Goal: Find contact information: Obtain details needed to contact an individual or organization

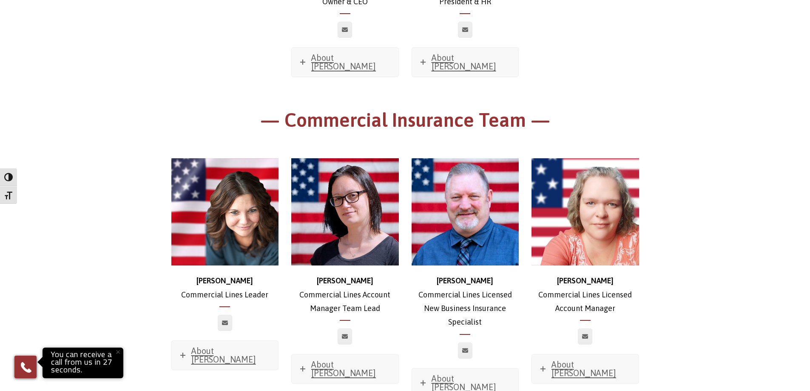
scroll to position [340, 0]
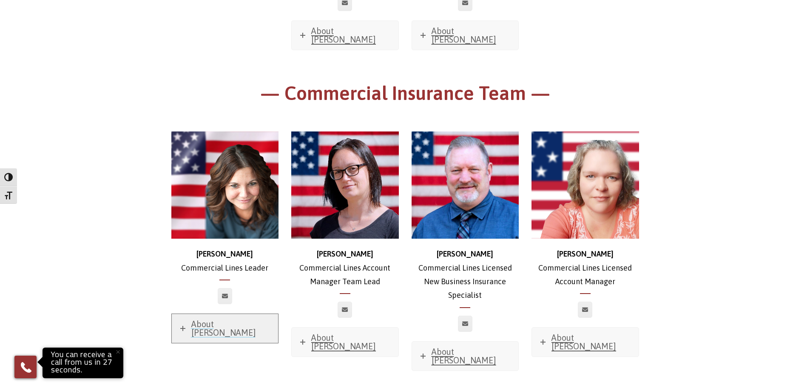
click at [216, 319] on span "About [PERSON_NAME]" at bounding box center [223, 328] width 65 height 18
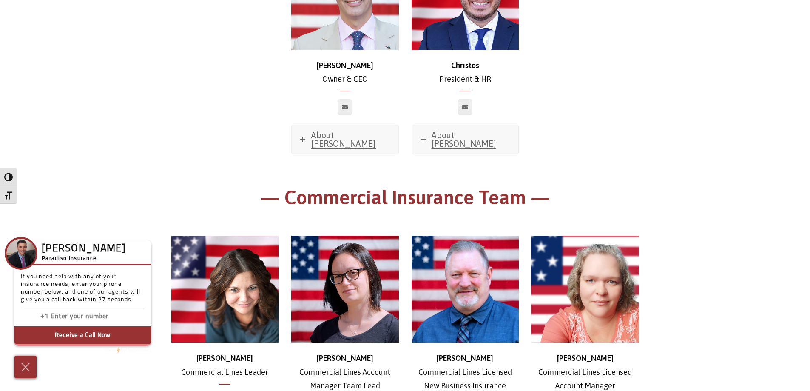
scroll to position [85, 0]
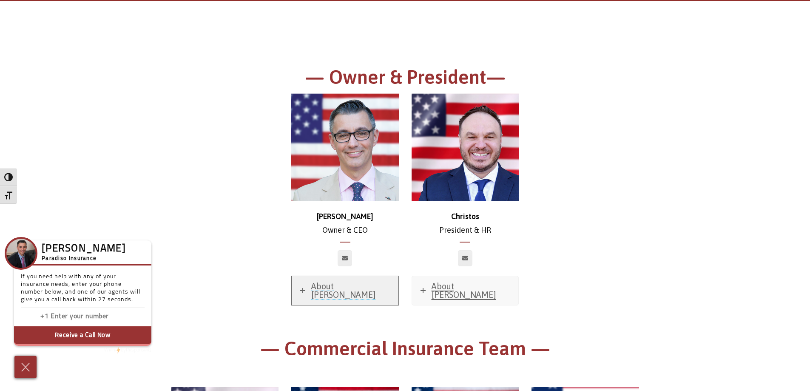
click at [327, 286] on span "About [PERSON_NAME]" at bounding box center [343, 290] width 65 height 18
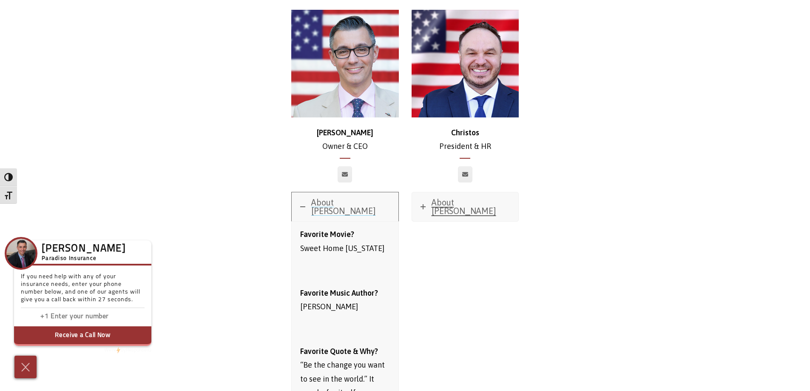
scroll to position [128, 0]
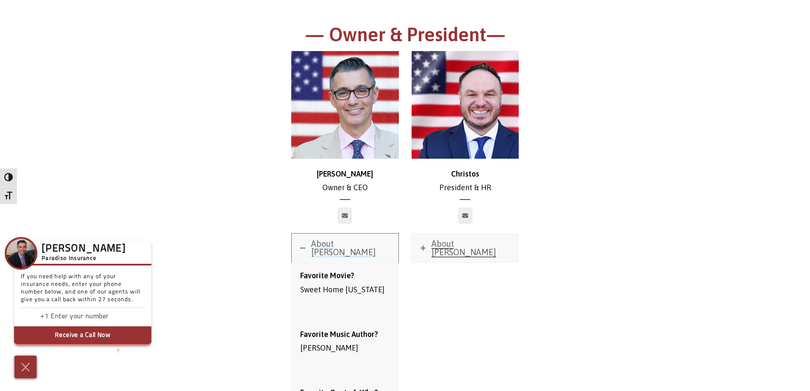
click at [300, 245] on link "About [PERSON_NAME]" at bounding box center [345, 248] width 107 height 29
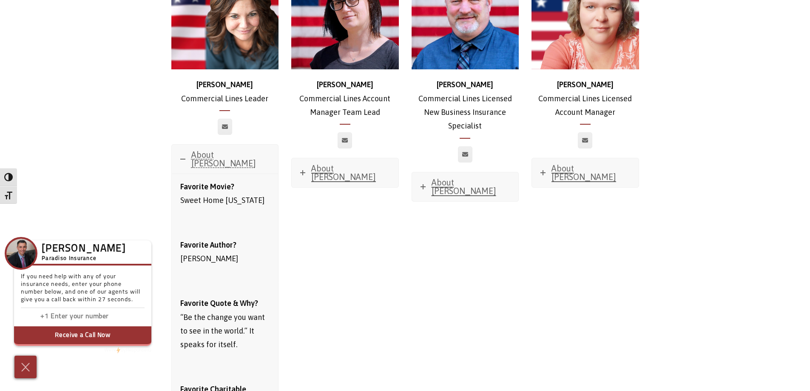
scroll to position [553, 0]
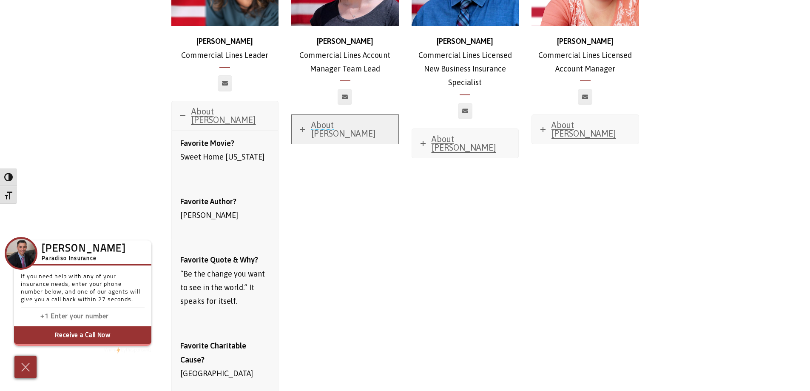
click at [304, 127] on icon at bounding box center [302, 129] width 5 height 5
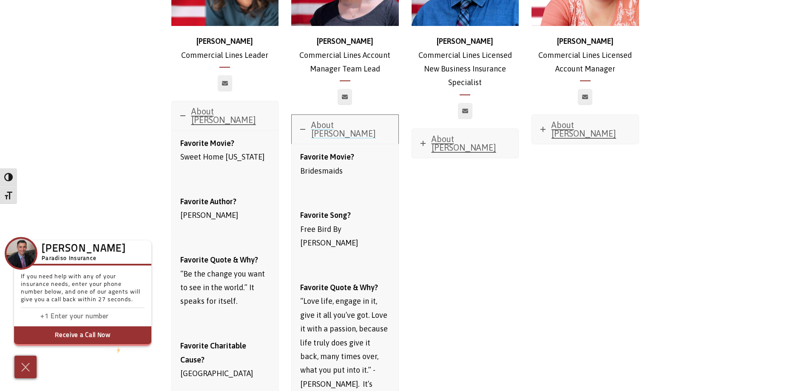
click at [304, 127] on icon at bounding box center [302, 129] width 5 height 5
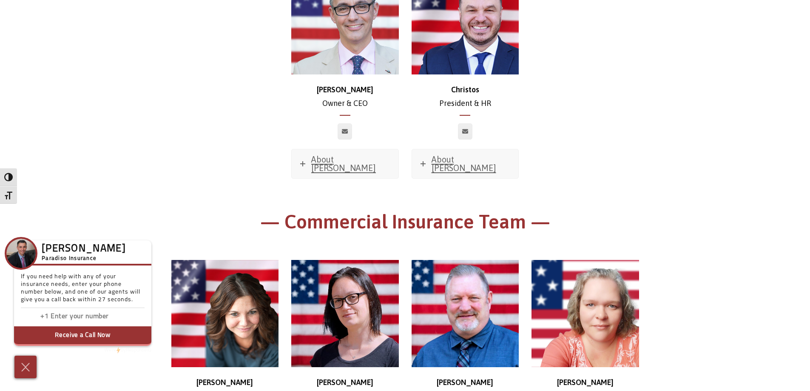
scroll to position [170, 0]
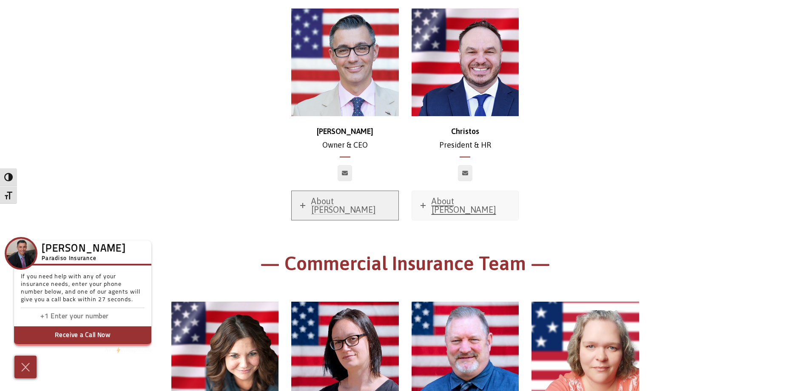
click at [304, 203] on icon at bounding box center [302, 205] width 5 height 5
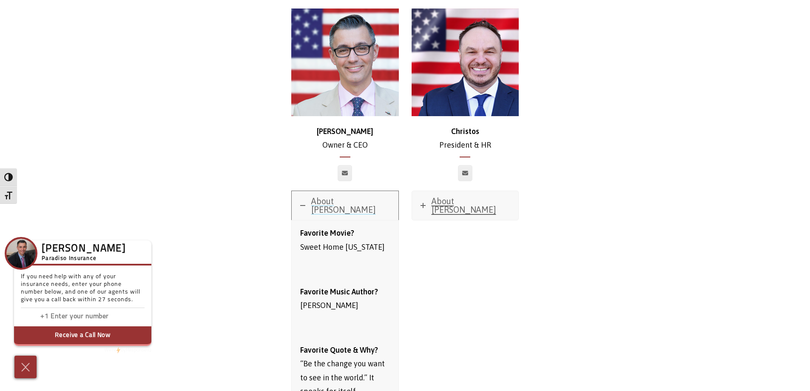
click at [304, 203] on icon at bounding box center [302, 205] width 5 height 5
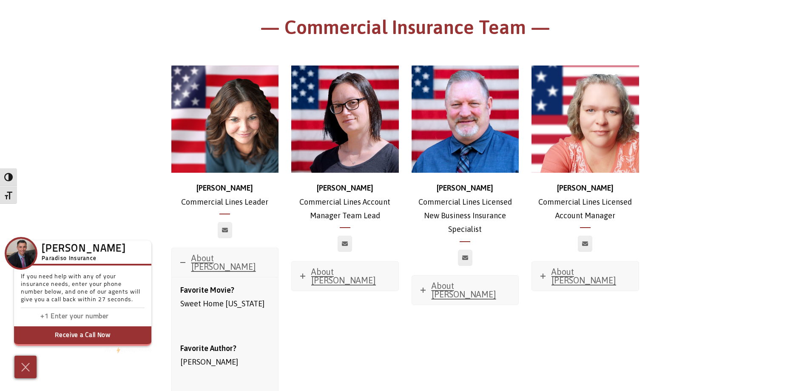
scroll to position [425, 0]
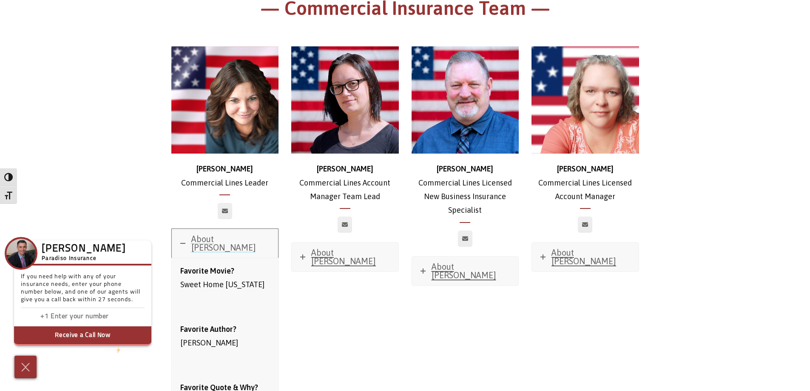
click at [185, 241] on icon at bounding box center [182, 243] width 5 height 5
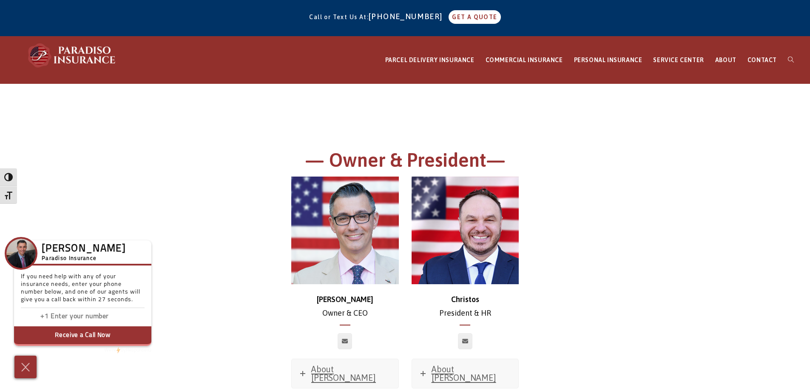
scroll to position [0, 0]
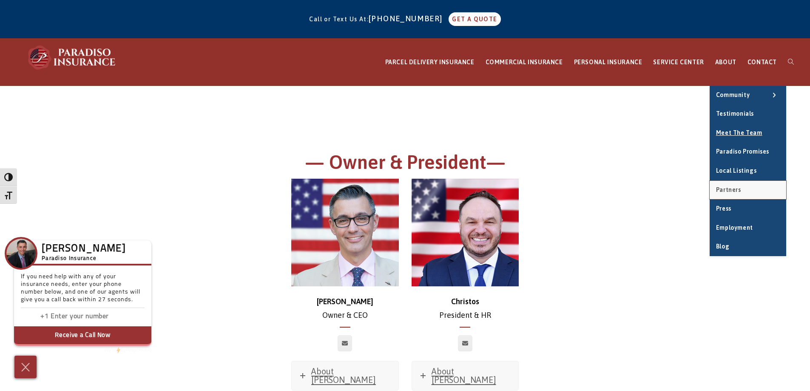
click at [733, 188] on span "Partners" at bounding box center [728, 189] width 25 height 7
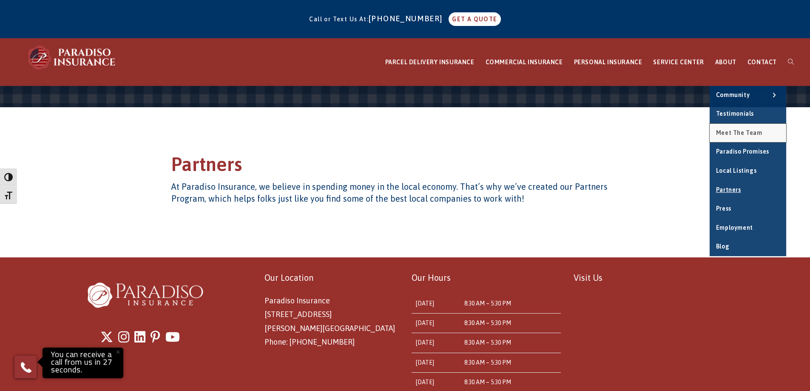
click at [727, 137] on link "Meet the Team" at bounding box center [748, 133] width 77 height 19
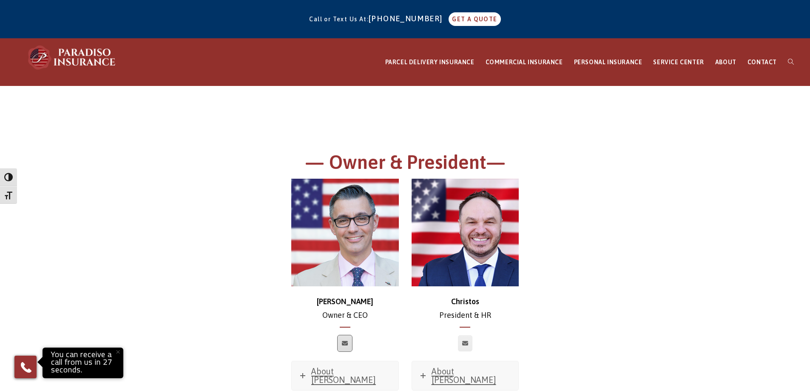
click at [342, 344] on icon at bounding box center [345, 343] width 6 height 5
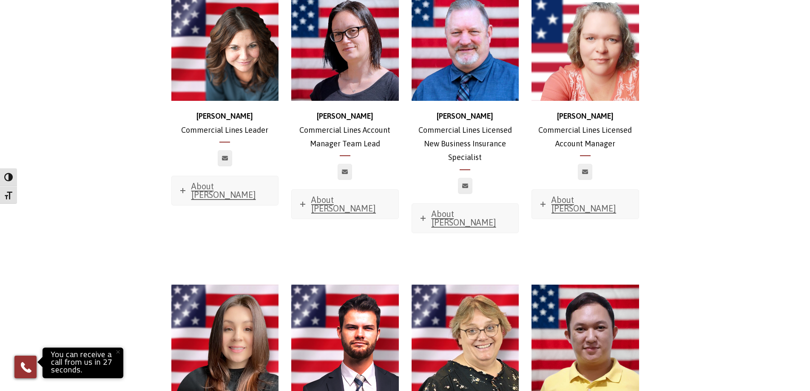
scroll to position [425, 0]
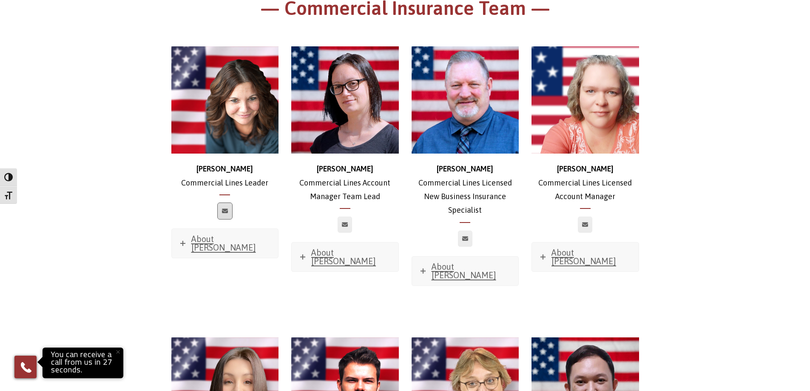
click at [219, 203] on link at bounding box center [225, 211] width 14 height 16
click at [223, 208] on icon at bounding box center [225, 210] width 6 height 5
click at [464, 236] on icon at bounding box center [465, 238] width 6 height 5
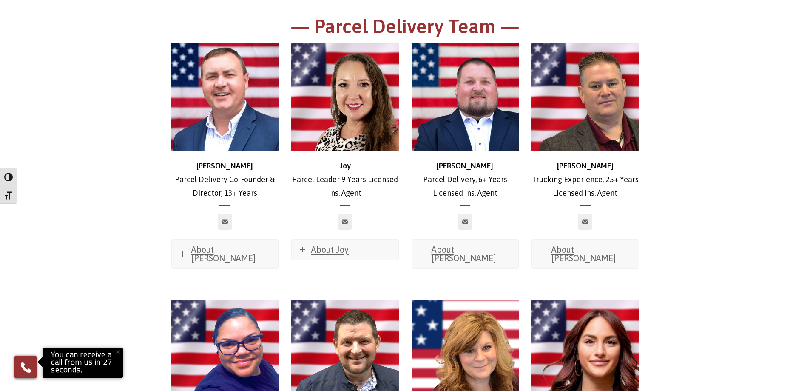
scroll to position [1276, 0]
